Goal: Information Seeking & Learning: Find specific fact

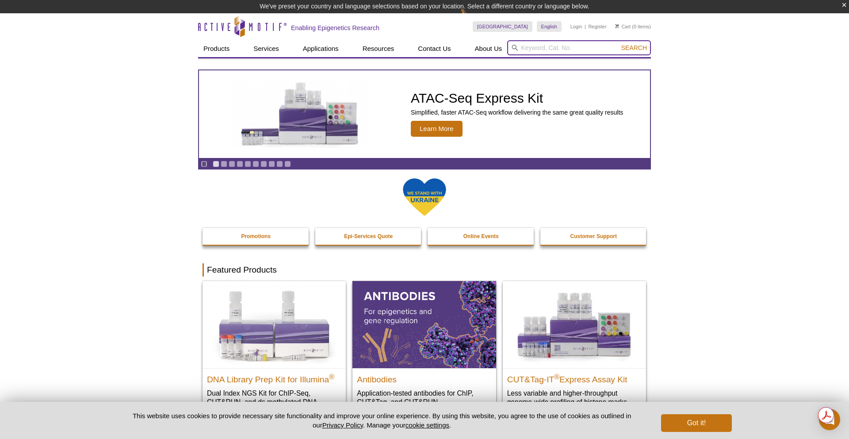
click at [564, 49] on input "search" at bounding box center [579, 47] width 144 height 15
paste input "39161"
type input "39161"
click at [618, 44] on button "Search" at bounding box center [633, 48] width 31 height 8
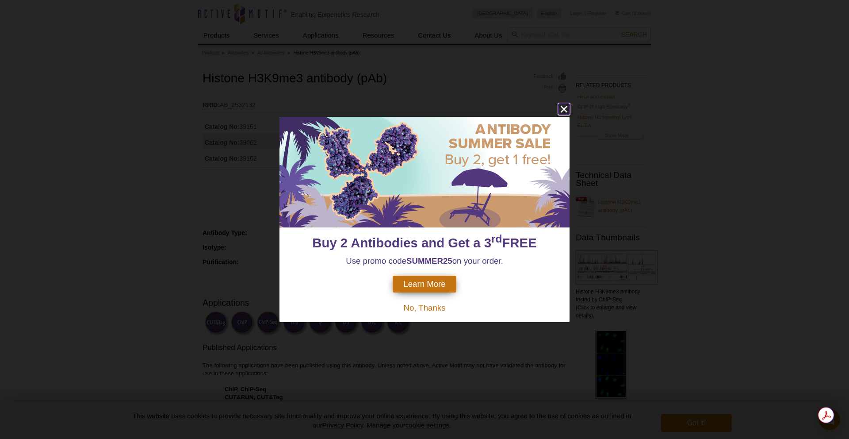
click at [562, 106] on icon "close" at bounding box center [563, 108] width 11 height 11
